Goal: Information Seeking & Learning: Learn about a topic

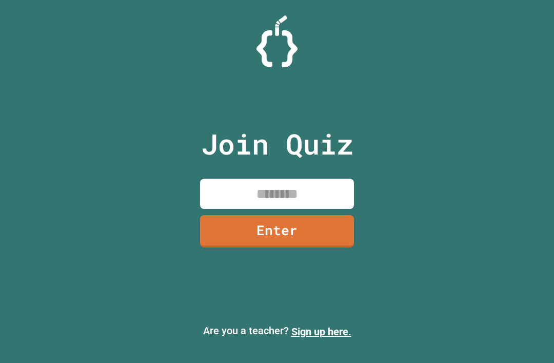
click at [313, 186] on div "Join Quiz Enter" at bounding box center [277, 182] width 173 height 312
click at [319, 209] on input at bounding box center [277, 194] width 154 height 30
type input "********"
click at [309, 238] on link "Enter" at bounding box center [277, 231] width 154 height 32
click at [277, 26] on div at bounding box center [277, 26] width 0 height 0
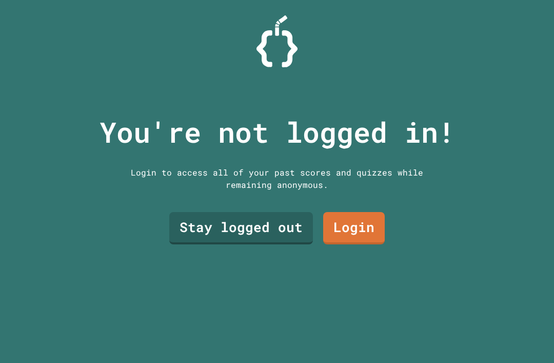
click at [244, 244] on link "Stay logged out" at bounding box center [241, 228] width 144 height 32
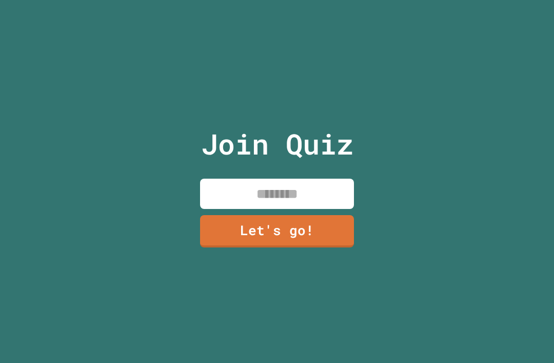
click at [306, 197] on input at bounding box center [277, 194] width 154 height 30
type input "****"
click at [285, 247] on link "Let's go!" at bounding box center [277, 231] width 154 height 32
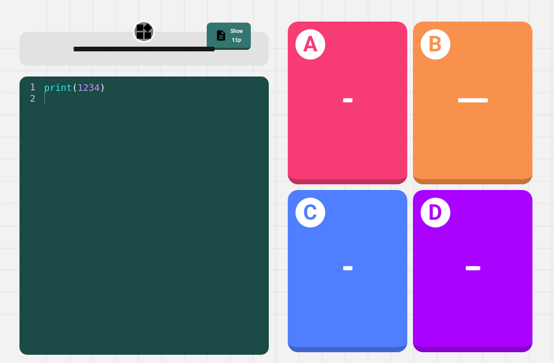
click at [371, 119] on div "****" at bounding box center [348, 100] width 120 height 37
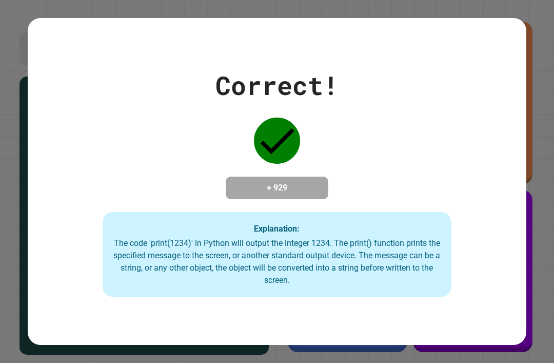
click at [545, 98] on div "Correct! + 929 Explanation: The code 'print(1234)' in Python will output the in…" at bounding box center [277, 181] width 554 height 363
click at [537, 107] on div "Correct! + 929 Explanation: The code 'print(1234)' in Python will output the in…" at bounding box center [277, 181] width 554 height 363
click at [406, 187] on div "Correct! + 929 Explanation: The code 'print(1234)' in Python will output the in…" at bounding box center [277, 181] width 499 height 231
click at [420, 199] on div "Correct! + 929 Explanation: The code 'print(1234)' in Python will output the in…" at bounding box center [277, 181] width 499 height 231
click at [451, 228] on div "Correct! + 929 Explanation: The code 'print(1234)' in Python will output the in…" at bounding box center [277, 181] width 499 height 231
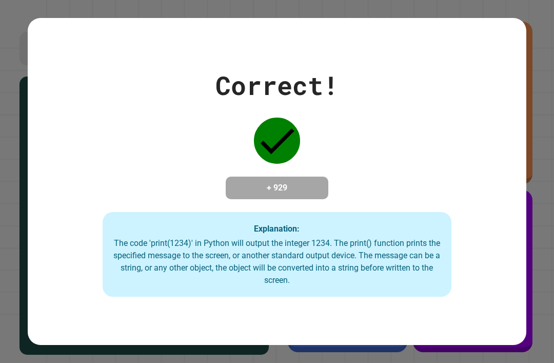
click at [422, 258] on div "The code 'print(1234)' in Python will output the integer 1234. The print() func…" at bounding box center [277, 261] width 328 height 49
click at [424, 262] on div "The code 'print(1234)' in Python will output the integer 1234. The print() func…" at bounding box center [277, 261] width 328 height 49
click at [442, 117] on div "Correct! + 929 Explanation: The code 'print(1234)' in Python will output the in…" at bounding box center [277, 181] width 499 height 231
click at [471, 82] on div "Correct! + 929 Explanation: The code 'print(1234)' in Python will output the in…" at bounding box center [277, 181] width 499 height 231
click at [499, 44] on div "Correct! + 929 Explanation: The code 'print(1234)' in Python will output the in…" at bounding box center [277, 181] width 499 height 326
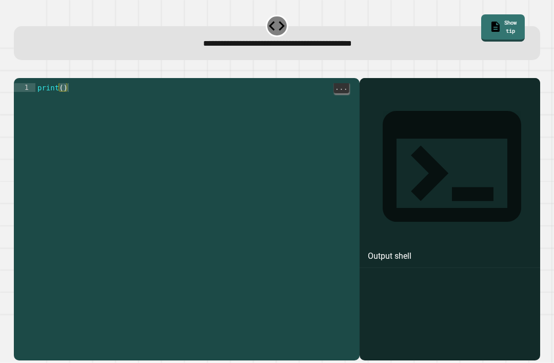
click at [66, 98] on div "print ( )" at bounding box center [195, 231] width 320 height 297
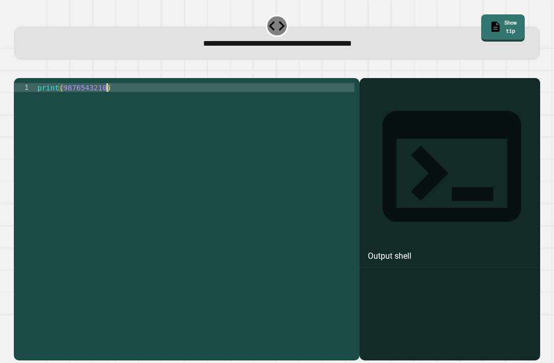
scroll to position [0, 5]
type textarea "**********"
click at [19, 70] on icon "button" at bounding box center [19, 70] width 0 height 0
click at [70, 99] on div "print ( )" at bounding box center [195, 231] width 320 height 297
click at [70, 103] on div "print ( )" at bounding box center [195, 231] width 320 height 297
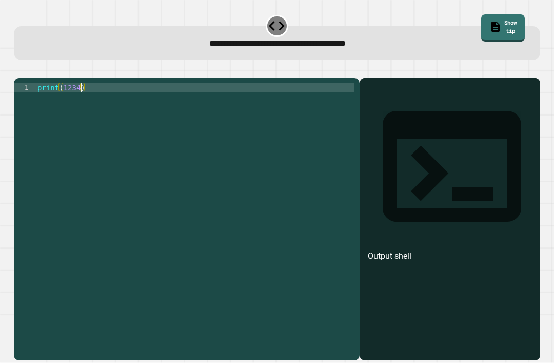
scroll to position [0, 3]
type textarea "**********"
click at [19, 70] on icon "button" at bounding box center [19, 70] width 0 height 0
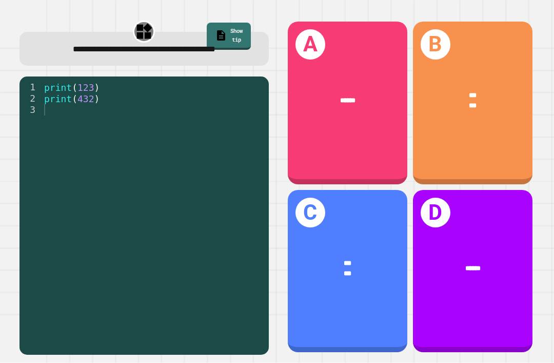
click at [476, 78] on div "B *** ***" at bounding box center [473, 103] width 120 height 163
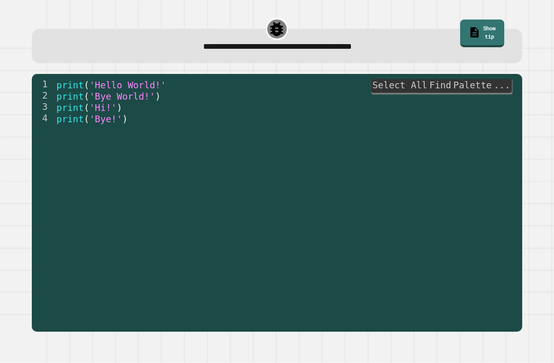
click at [289, 76] on div "1 2 3 4 print ( 'Hello World!' print ( 'Bye World!' ) print ( 'Hi!' ) print ( '…" at bounding box center [277, 203] width 490 height 258
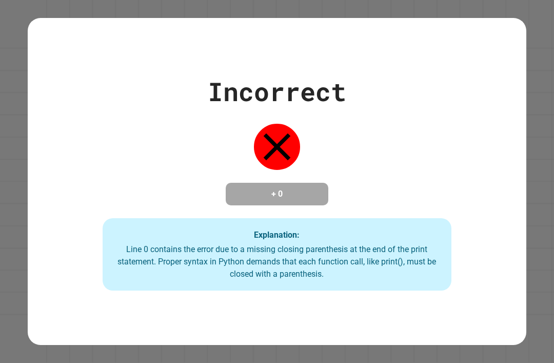
click at [554, 50] on div "Incorrect + 0 Explanation: Line 0 contains the error due to a missing closing p…" at bounding box center [277, 181] width 554 height 363
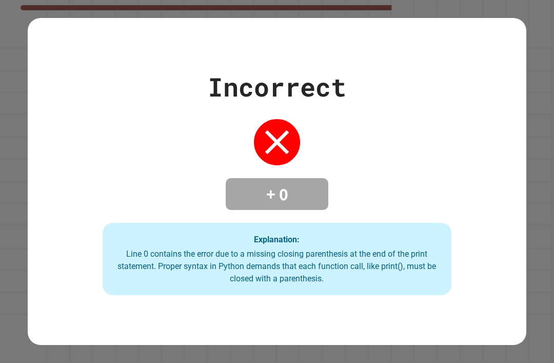
click at [515, 17] on div "Incorrect + 0 Explanation: Line 0 contains the error due to a missing closing p…" at bounding box center [277, 181] width 554 height 363
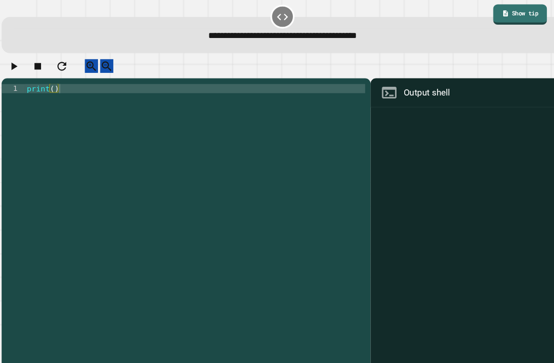
scroll to position [30, 0]
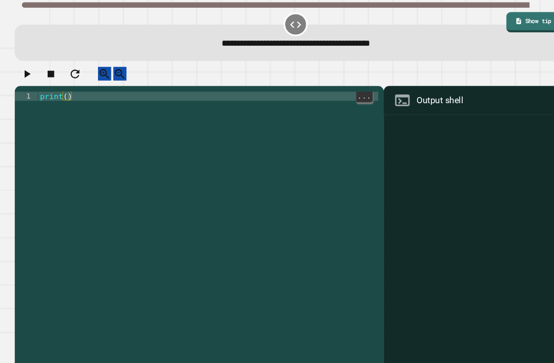
click at [63, 89] on div "print ( )" at bounding box center [195, 237] width 320 height 297
click at [59, 89] on div "print ( )" at bounding box center [195, 237] width 320 height 297
click at [63, 89] on div "print ( )" at bounding box center [195, 237] width 320 height 297
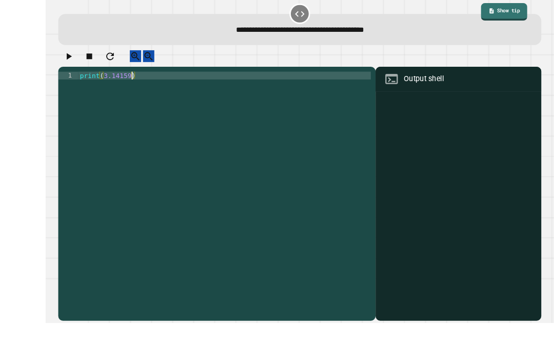
scroll to position [14, 0]
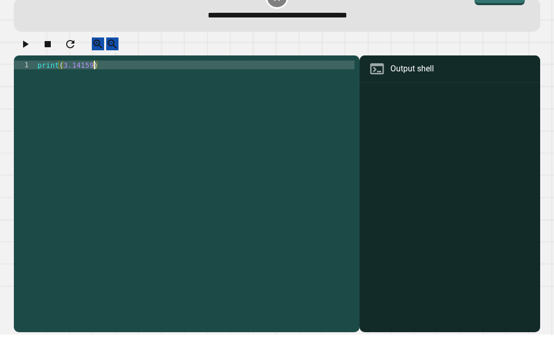
type textarea "**********"
click at [29, 69] on icon "button" at bounding box center [26, 72] width 6 height 7
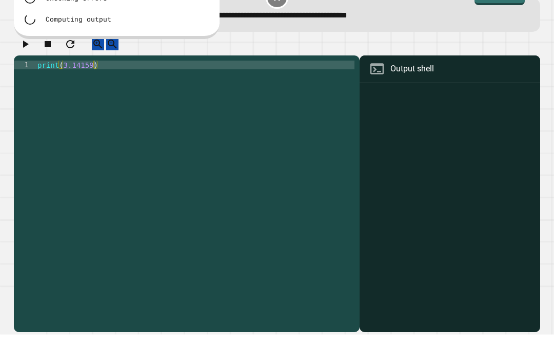
scroll to position [33, 0]
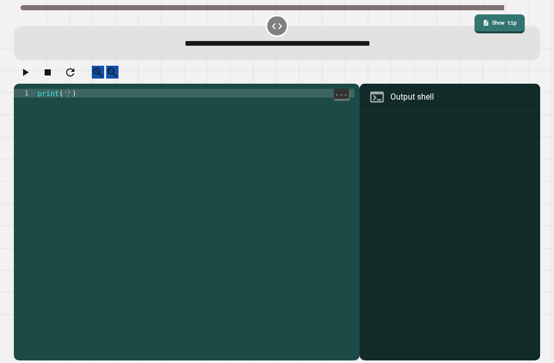
click at [68, 89] on div "print ( '' )" at bounding box center [195, 237] width 320 height 297
click at [65, 89] on div "print ( '' )" at bounding box center [195, 237] width 320 height 297
click at [71, 89] on div "print ( '' )" at bounding box center [195, 237] width 320 height 297
click at [64, 89] on div "print ( '' )" at bounding box center [195, 237] width 320 height 297
click at [70, 89] on div "print ( '' )" at bounding box center [195, 237] width 320 height 297
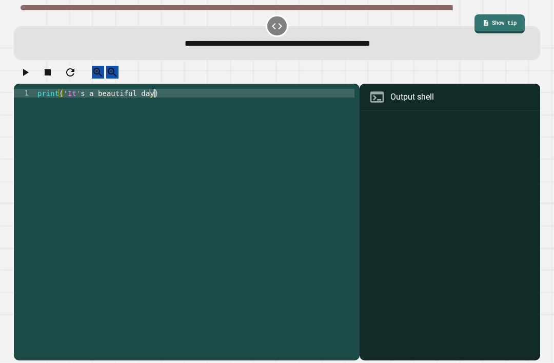
scroll to position [0, 8]
click at [31, 66] on icon "button" at bounding box center [25, 72] width 12 height 12
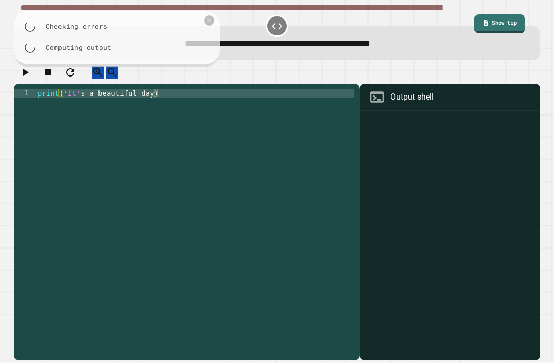
click at [33, 66] on div at bounding box center [277, 75] width 527 height 18
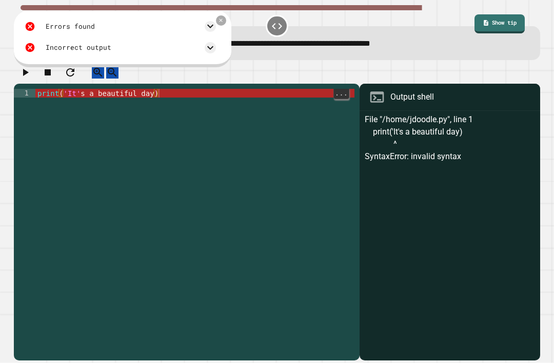
click at [88, 84] on div "**********" at bounding box center [187, 222] width 346 height 277
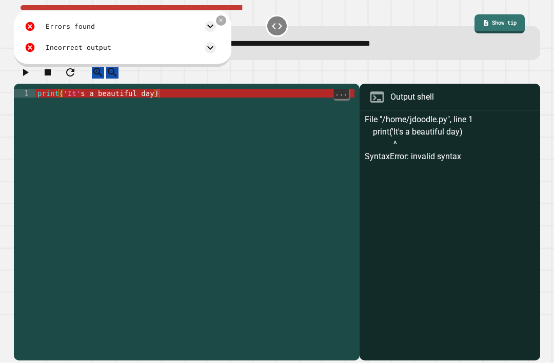
click at [96, 122] on div "print ( 'It' s a beautiful day )" at bounding box center [194, 237] width 319 height 297
click at [76, 79] on icon "button" at bounding box center [70, 72] width 12 height 12
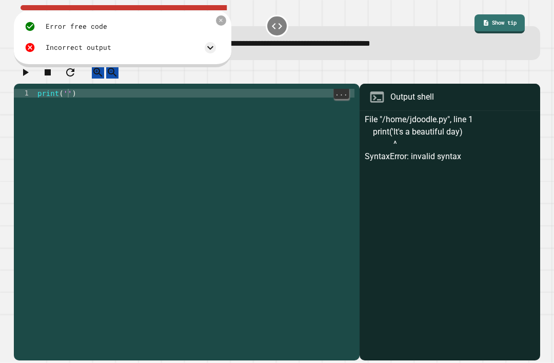
click at [67, 104] on div "print ( '' )" at bounding box center [194, 237] width 319 height 297
click at [25, 73] on icon "button" at bounding box center [25, 72] width 12 height 12
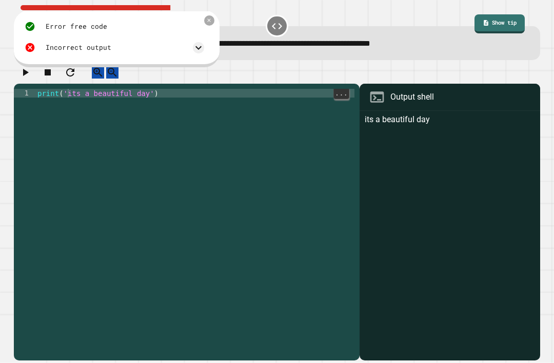
click at [76, 104] on div "print ( 'its a beautiful day' )" at bounding box center [194, 237] width 319 height 297
click at [31, 77] on icon "button" at bounding box center [25, 72] width 12 height 12
click at [80, 108] on div "print ( 'Itss a beautiful day' )" at bounding box center [194, 237] width 319 height 297
click at [82, 100] on div "print ( 'Itss a beautiful day' )" at bounding box center [194, 237] width 319 height 297
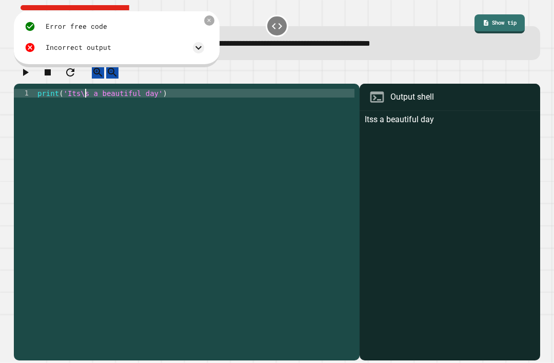
scroll to position [0, 3]
type textarea "**********"
click at [28, 79] on icon "button" at bounding box center [25, 72] width 12 height 12
click at [76, 79] on icon "button" at bounding box center [70, 72] width 12 height 12
click at [59, 98] on div "print ( '' )" at bounding box center [194, 237] width 319 height 297
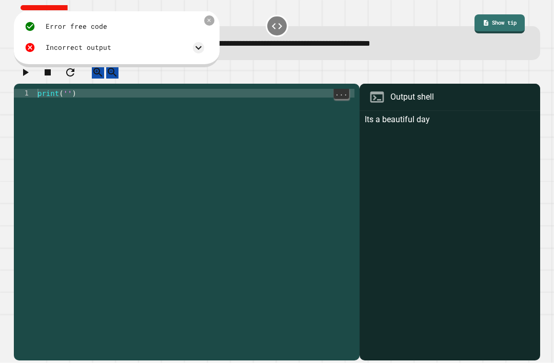
scroll to position [0, 2]
click at [68, 104] on div "print ( '' )" at bounding box center [194, 237] width 319 height 297
type textarea "**********"
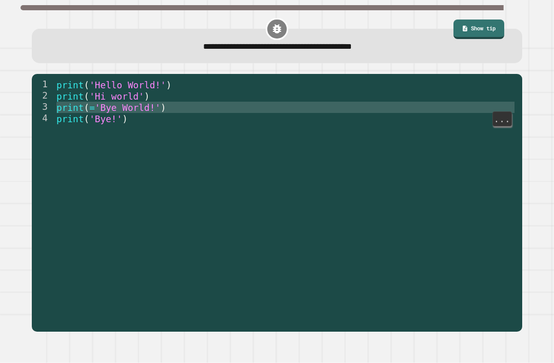
click at [75, 107] on span "print" at bounding box center [69, 108] width 27 height 10
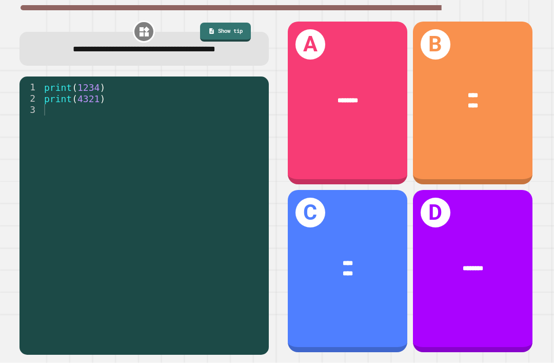
click at [495, 86] on div "**** ****" at bounding box center [473, 100] width 120 height 47
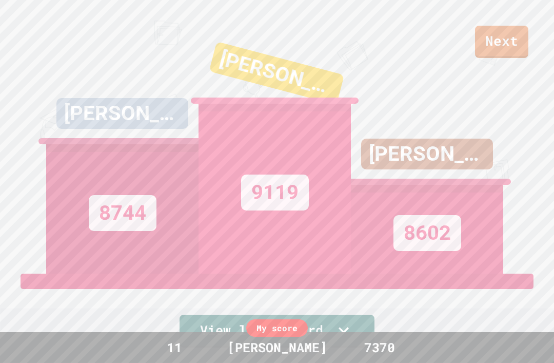
click at [497, 26] on link "Next" at bounding box center [501, 42] width 53 height 32
